Goal: Transaction & Acquisition: Purchase product/service

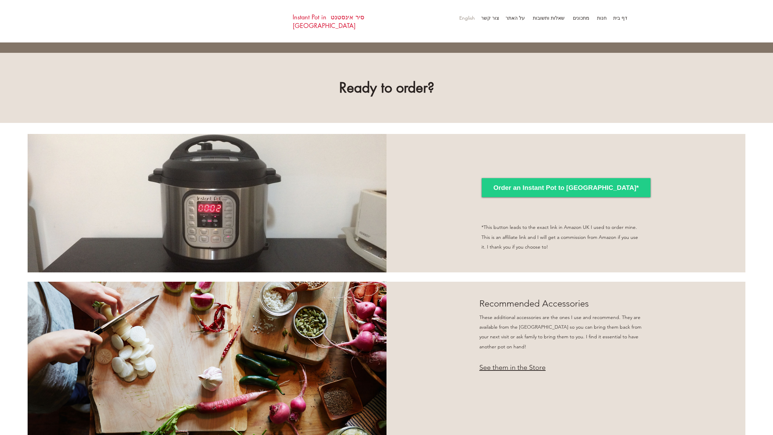
scroll to position [582, 0]
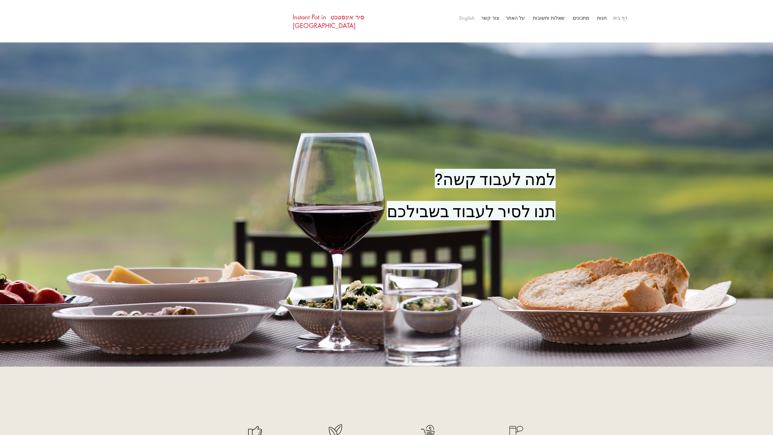
click at [463, 19] on p "English" at bounding box center [467, 18] width 22 height 10
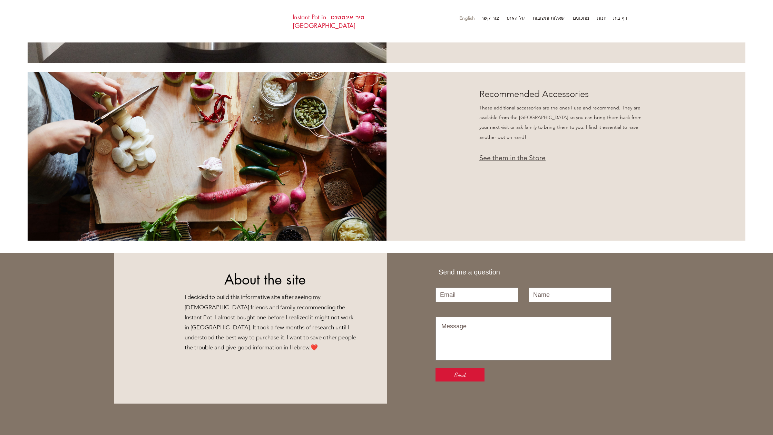
scroll to position [618, 0]
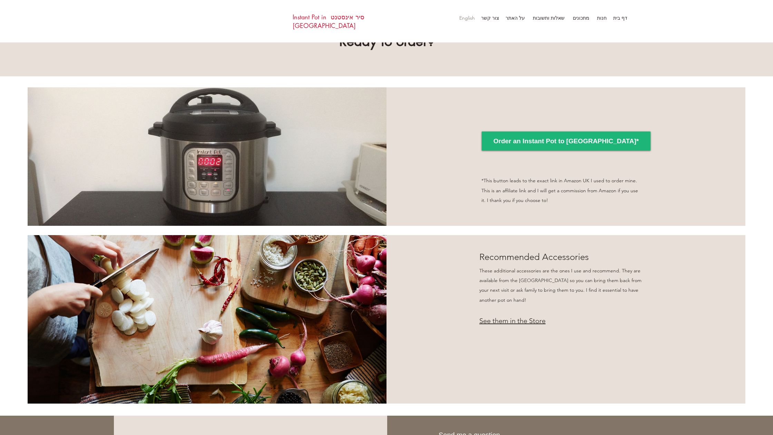
click at [547, 137] on span "Order an Instant Pot to Israel*" at bounding box center [567, 141] width 146 height 9
